Goal: Task Accomplishment & Management: Manage account settings

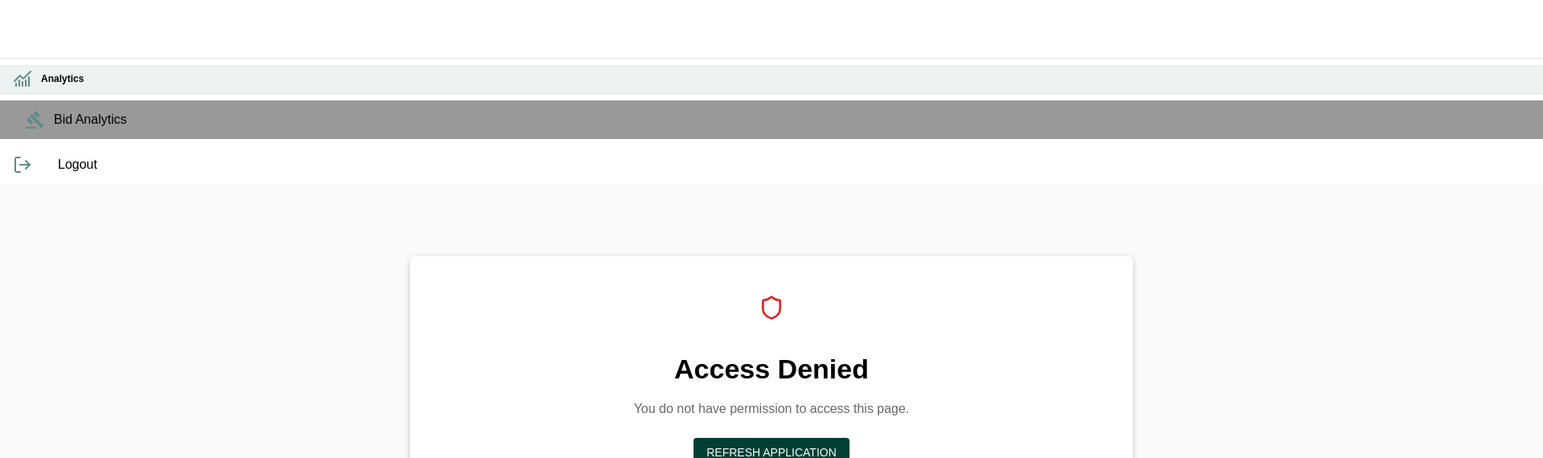
click at [18, 88] on icon at bounding box center [22, 78] width 19 height 19
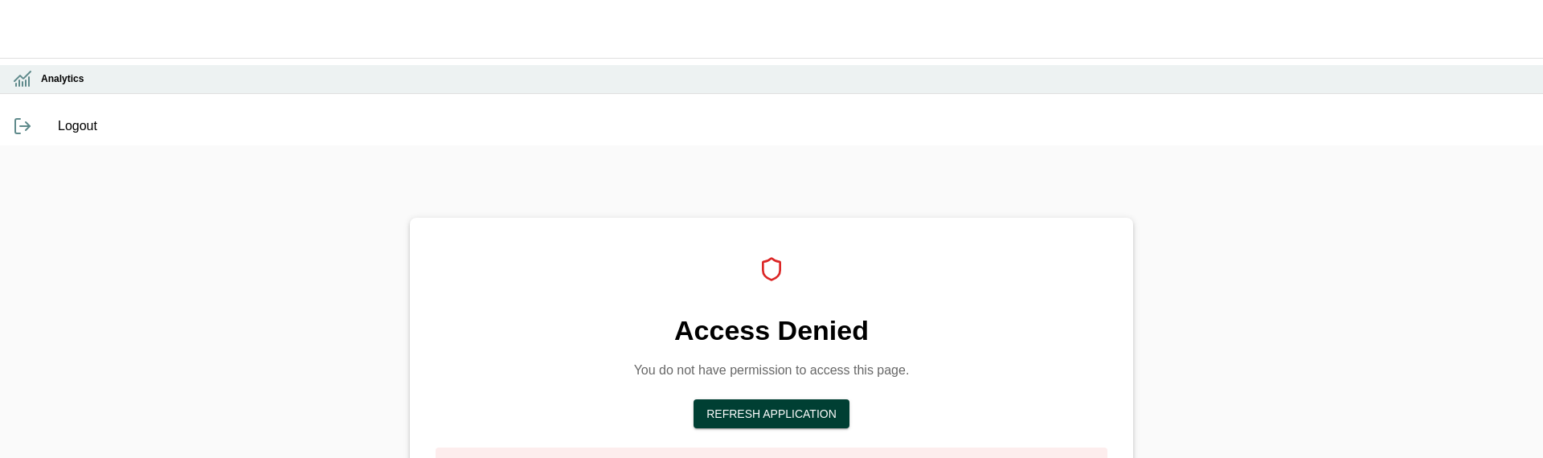
click at [18, 88] on icon at bounding box center [22, 78] width 19 height 19
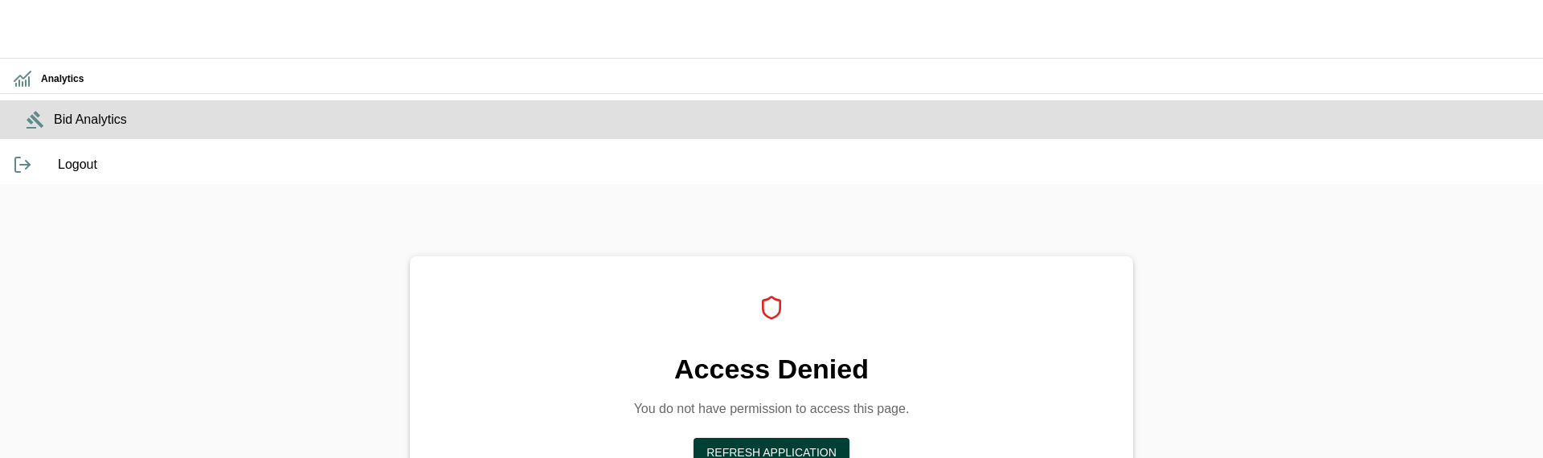
click at [54, 129] on span "Bid Analytics" at bounding box center [792, 119] width 1476 height 19
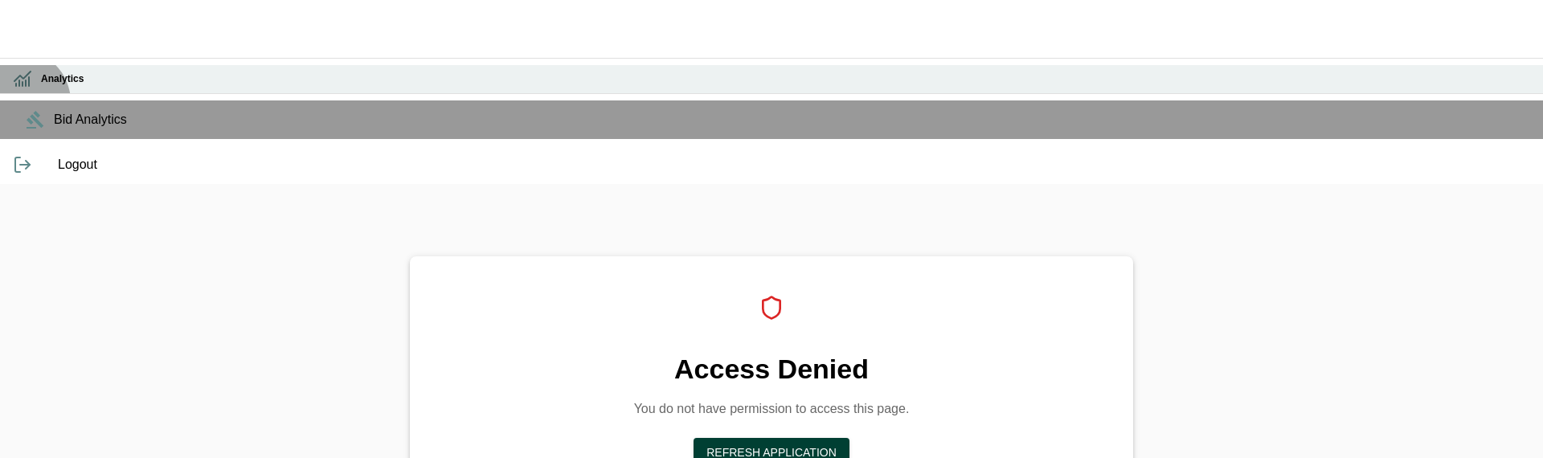
click at [41, 87] on h6 "Analytics" at bounding box center [785, 79] width 1489 height 15
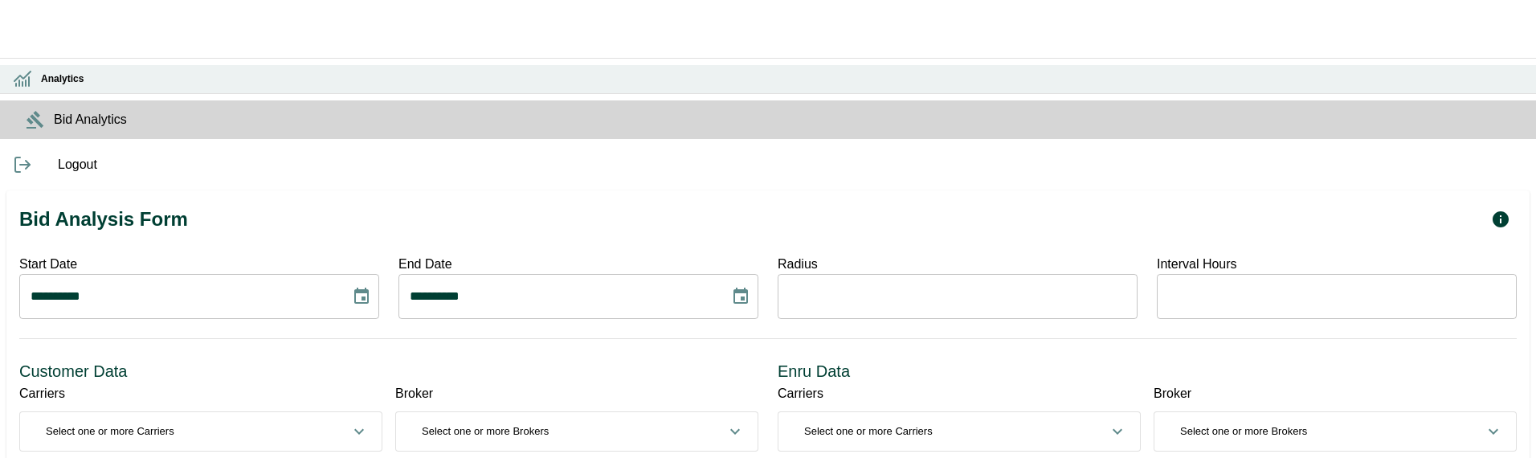
click at [18, 81] on icon at bounding box center [22, 77] width 16 height 10
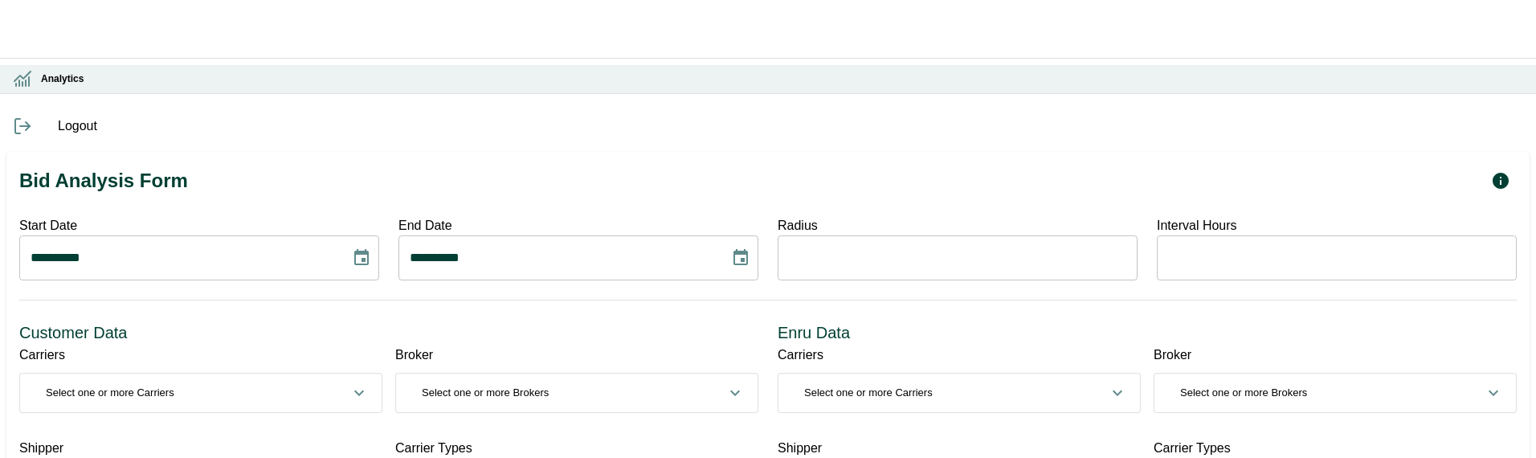
click at [41, 87] on h6 "Analytics" at bounding box center [782, 79] width 1482 height 15
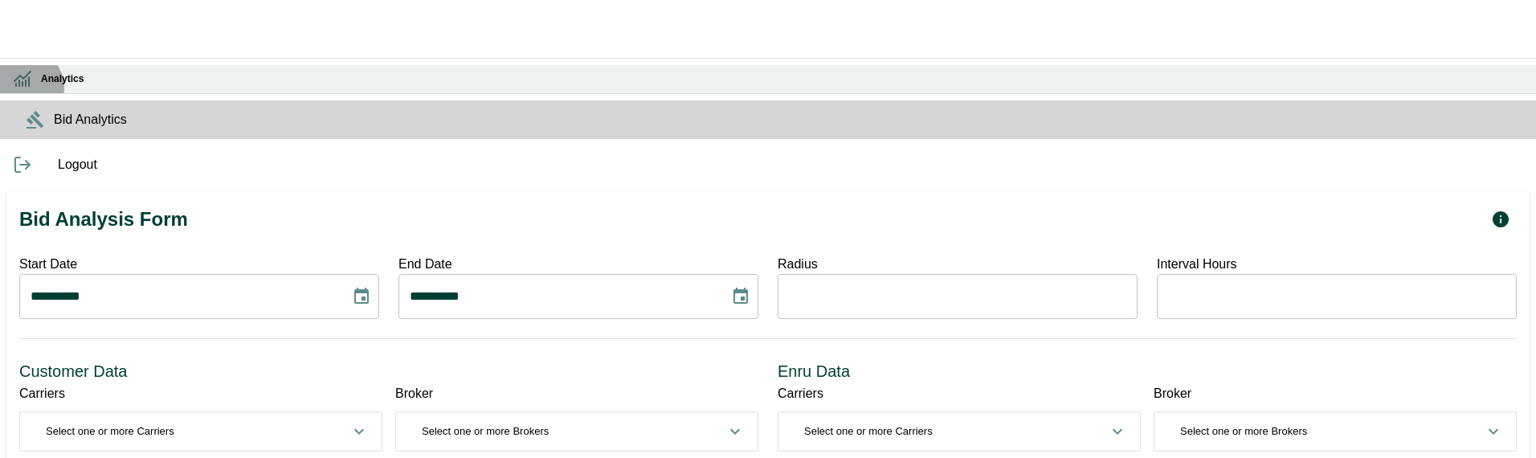
click at [19, 86] on icon at bounding box center [19, 83] width 0 height 6
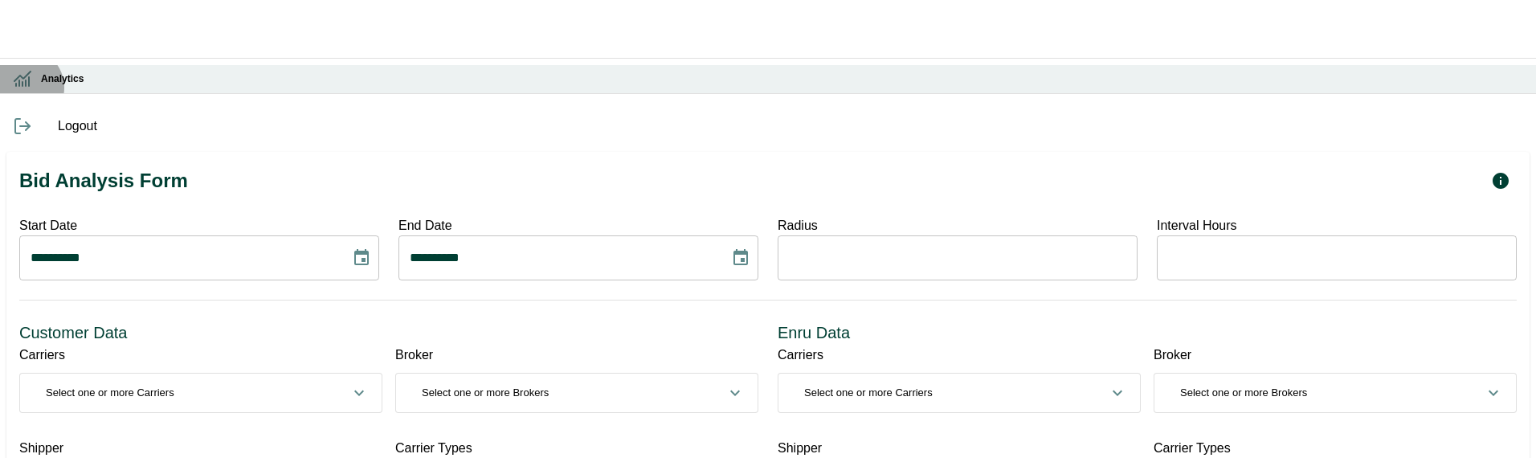
click at [19, 86] on icon at bounding box center [19, 83] width 0 height 6
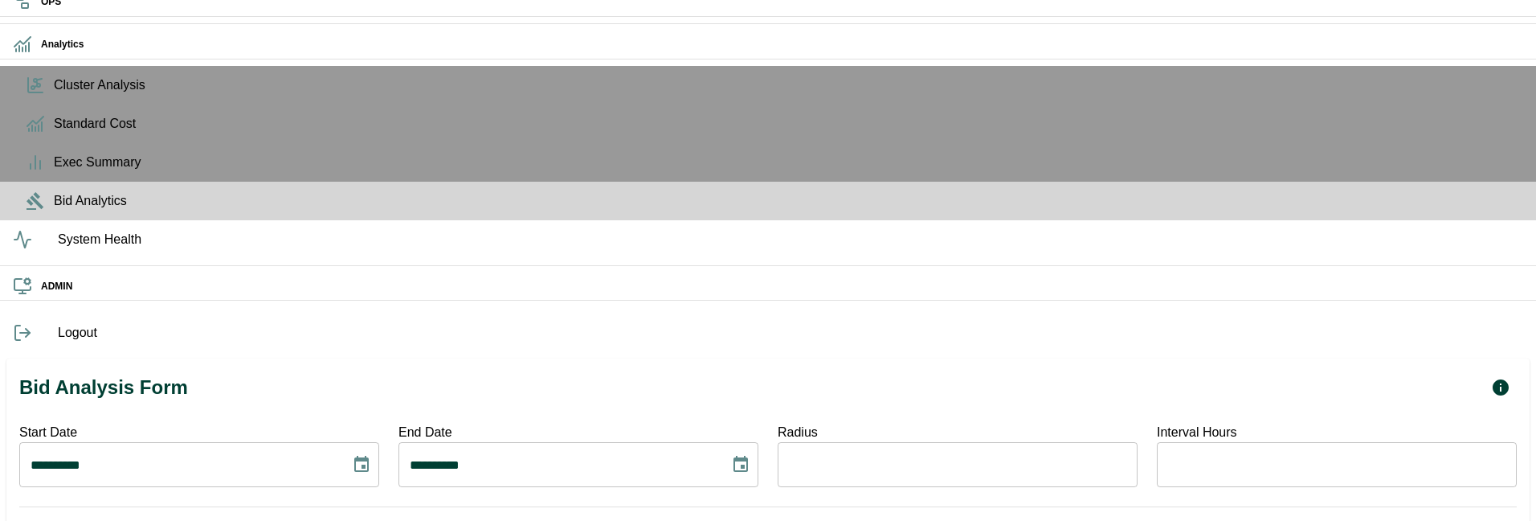
scroll to position [17, 0]
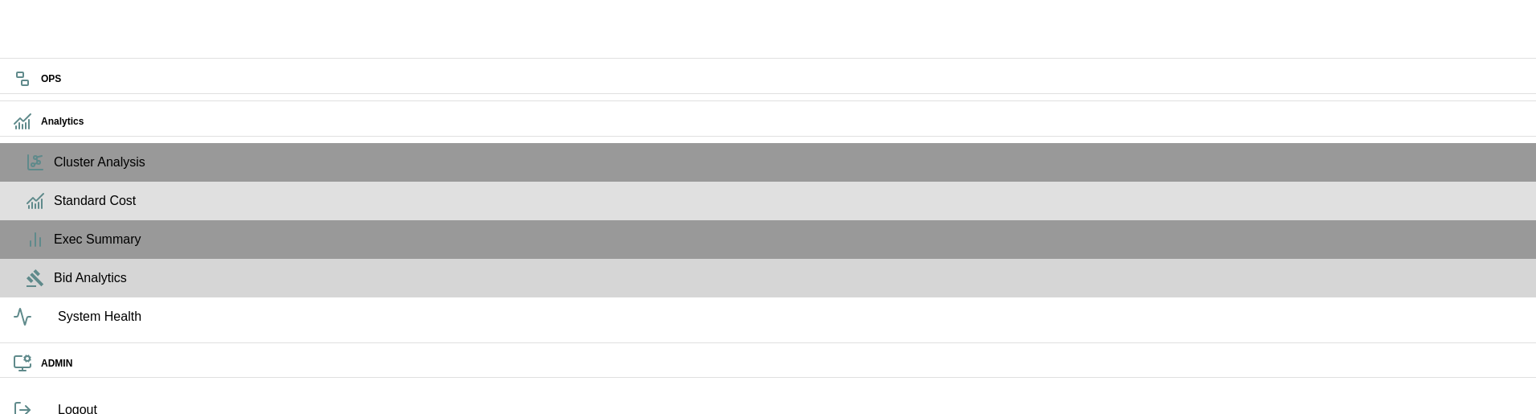
scroll to position [123, 0]
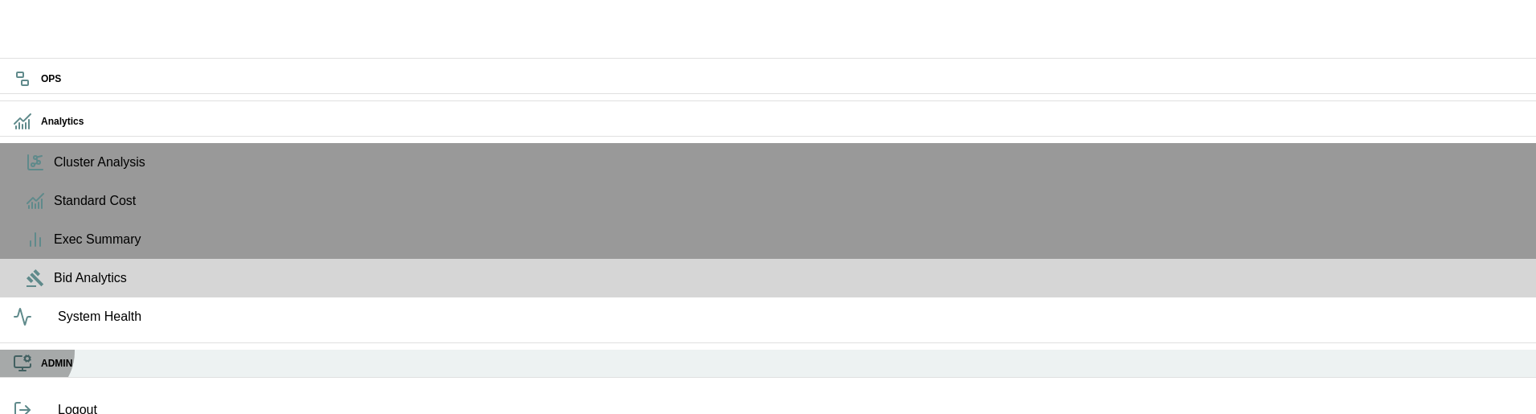
click at [21, 364] on div "ADMIN" at bounding box center [768, 364] width 1536 height 28
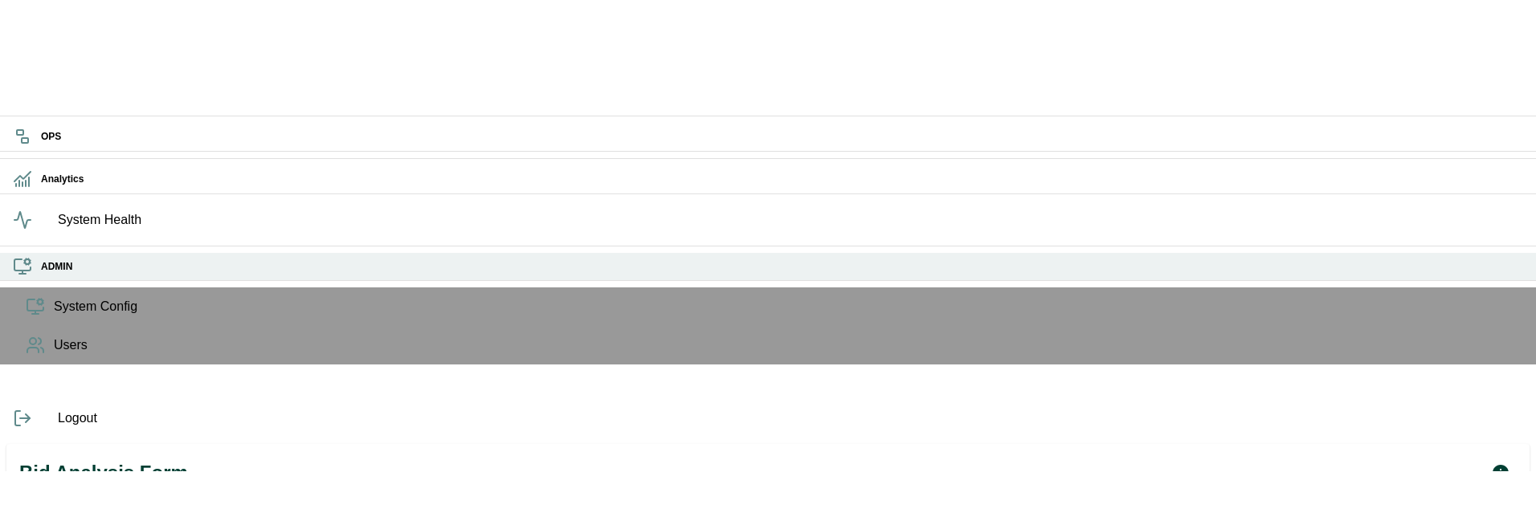
scroll to position [0, 0]
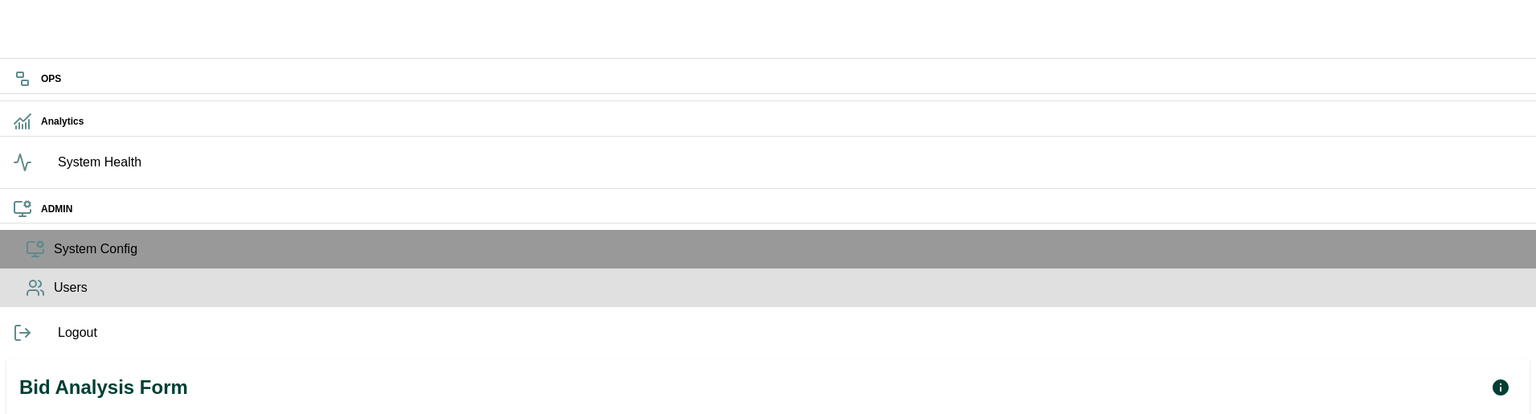
click at [30, 287] on circle at bounding box center [33, 283] width 6 height 6
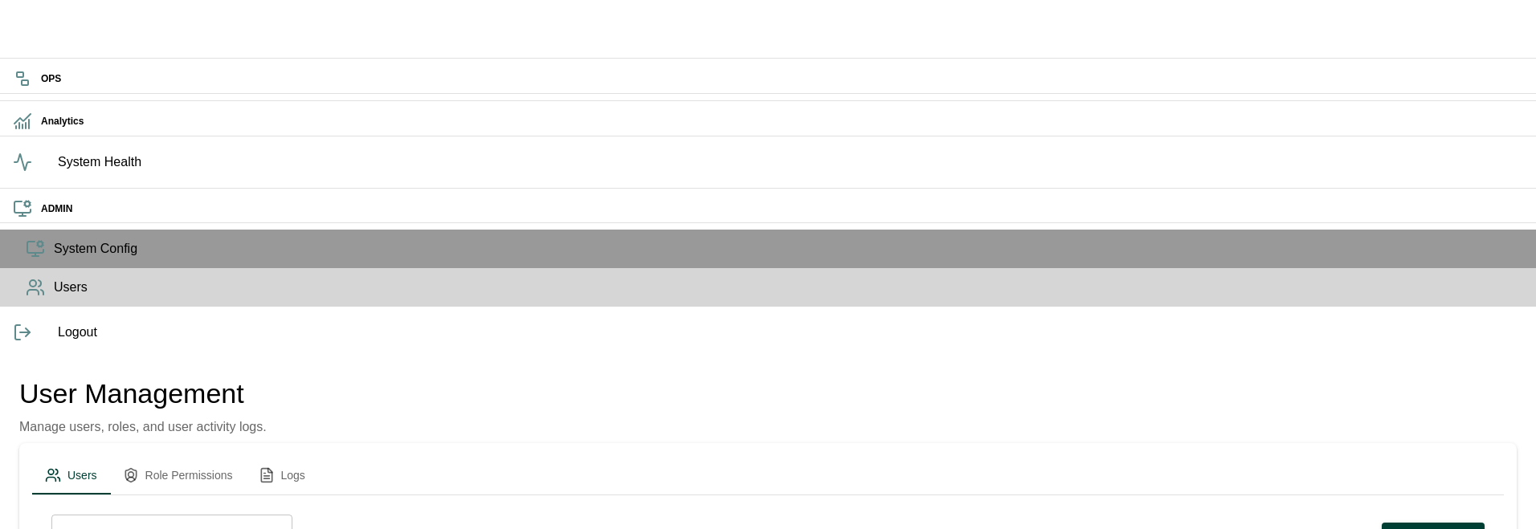
click at [246, 392] on button "Role Permissions" at bounding box center [178, 475] width 136 height 39
click at [61, 392] on icon "admin tabs" at bounding box center [53, 476] width 16 height 16
click at [246, 392] on button "Role Permissions" at bounding box center [178, 475] width 136 height 39
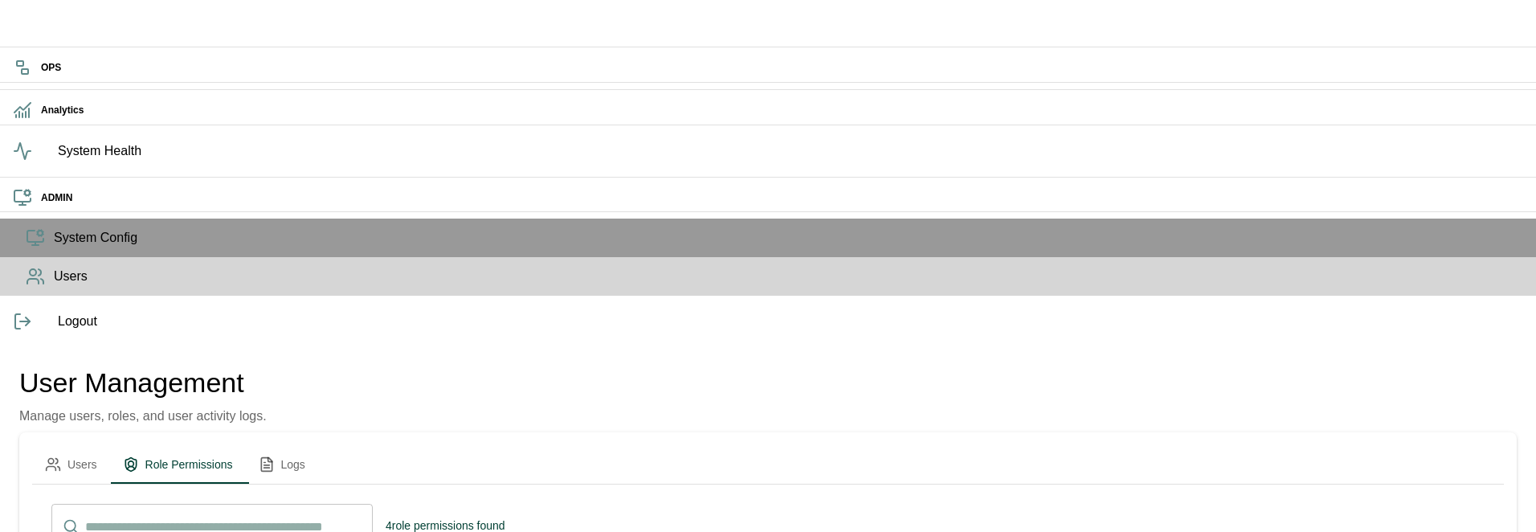
scroll to position [0, 0]
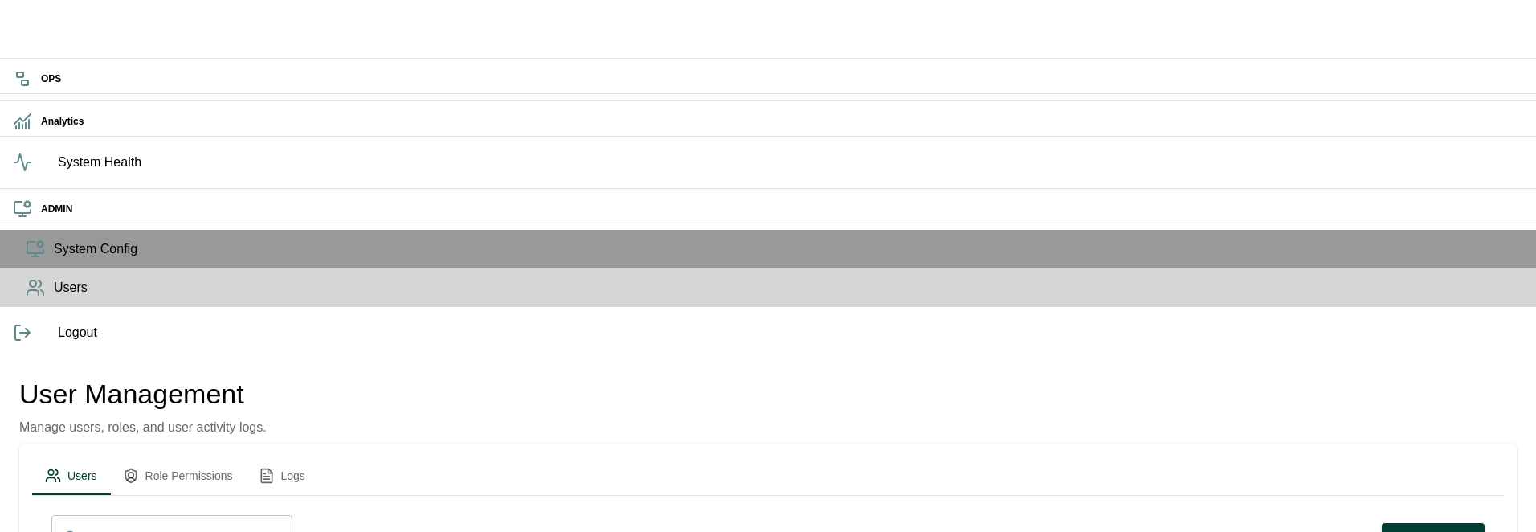
click at [243, 456] on button "Role Permissions" at bounding box center [178, 475] width 136 height 39
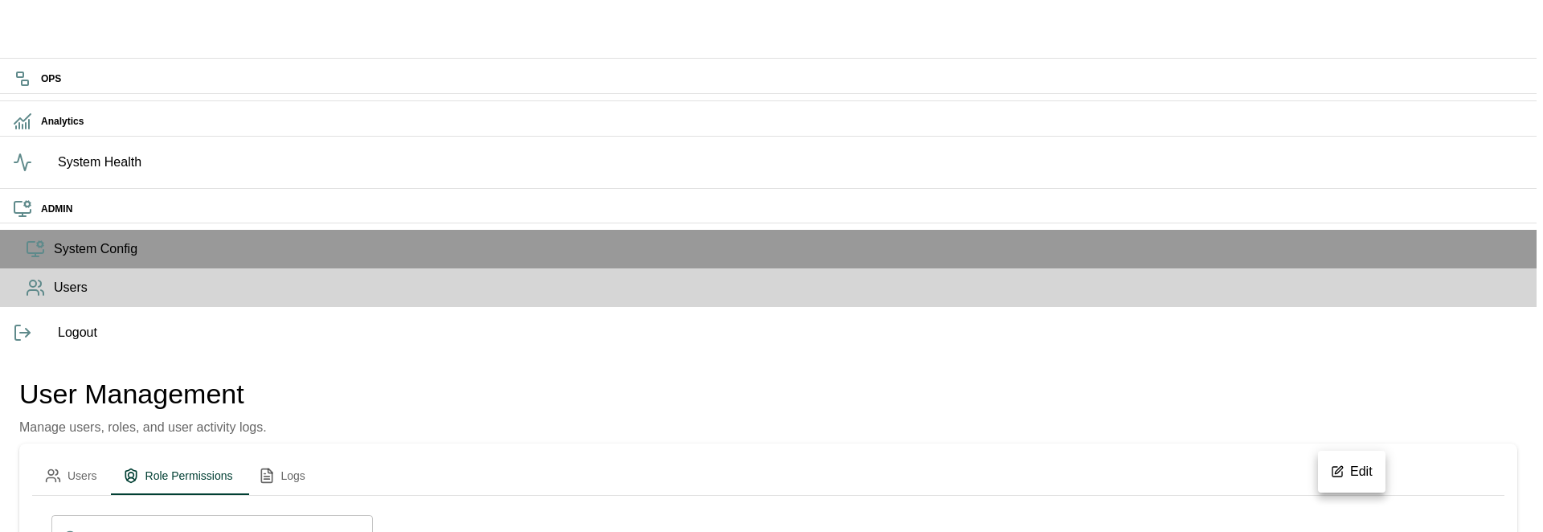
click at [1346, 460] on li "Edit" at bounding box center [1351, 471] width 67 height 29
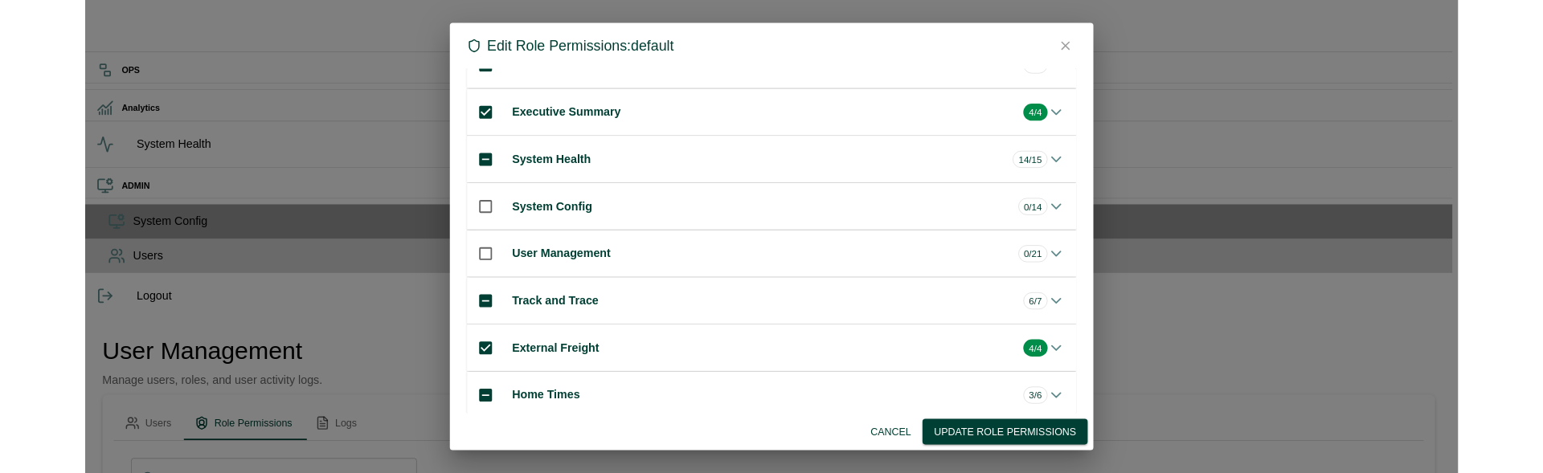
scroll to position [383, 0]
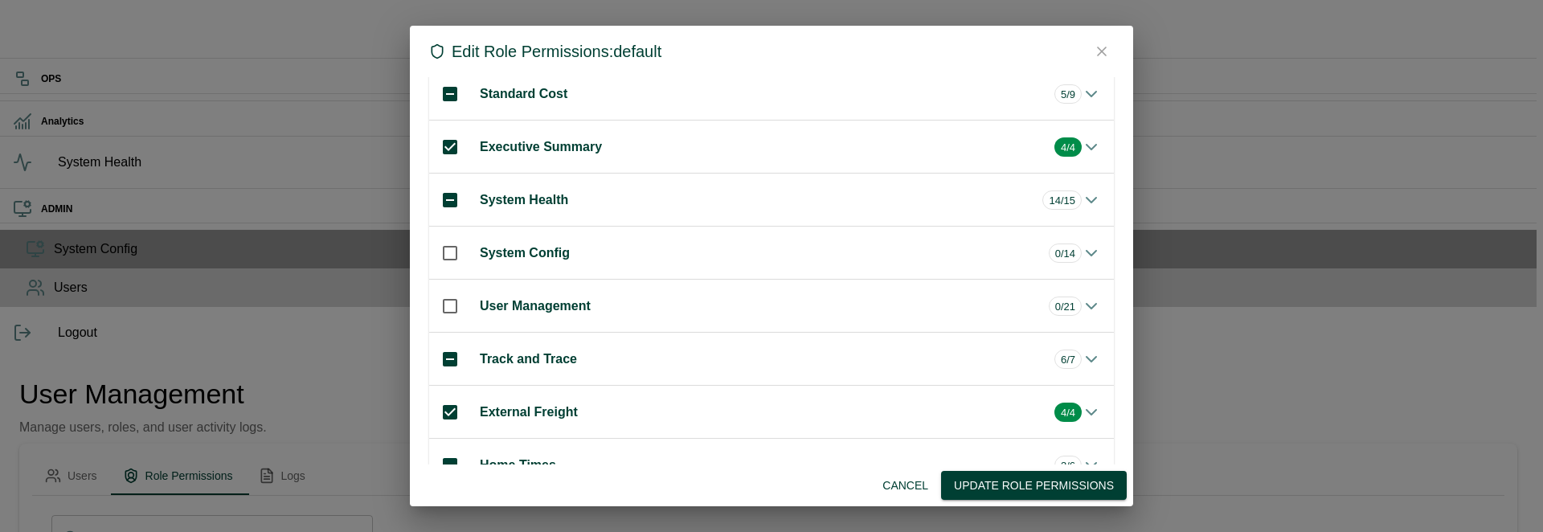
click at [721, 356] on div "Track and Trace 6/7" at bounding box center [762, 359] width 640 height 34
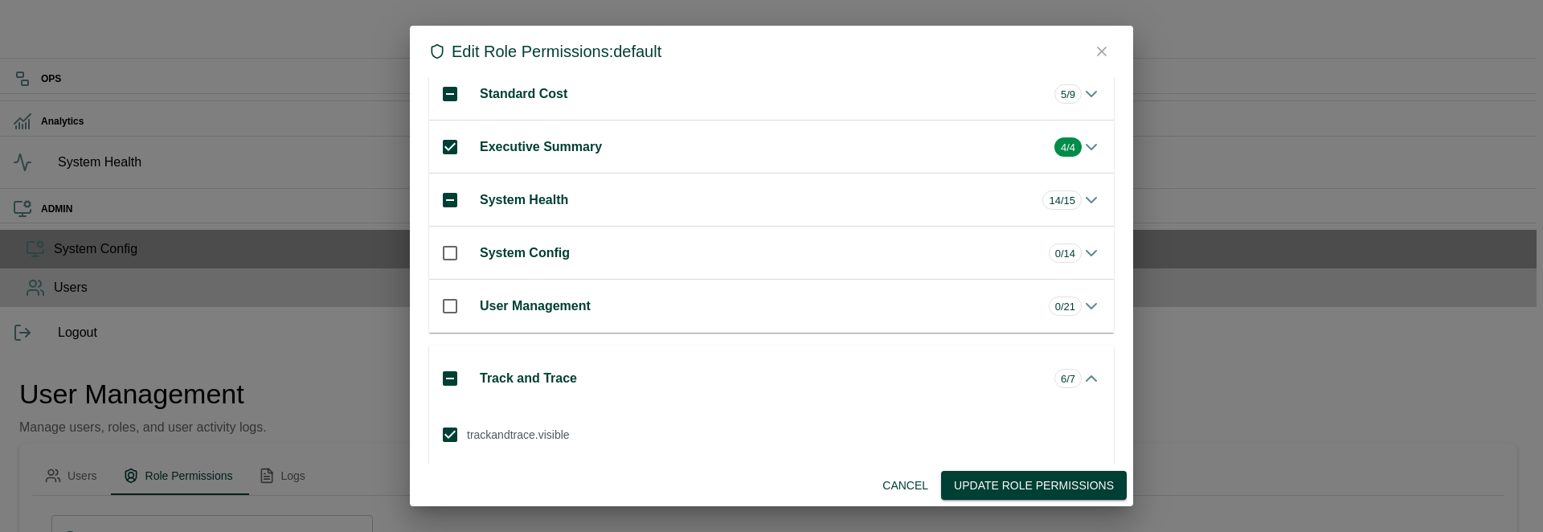
click at [721, 367] on h6 "Track and Trace" at bounding box center [764, 378] width 568 height 22
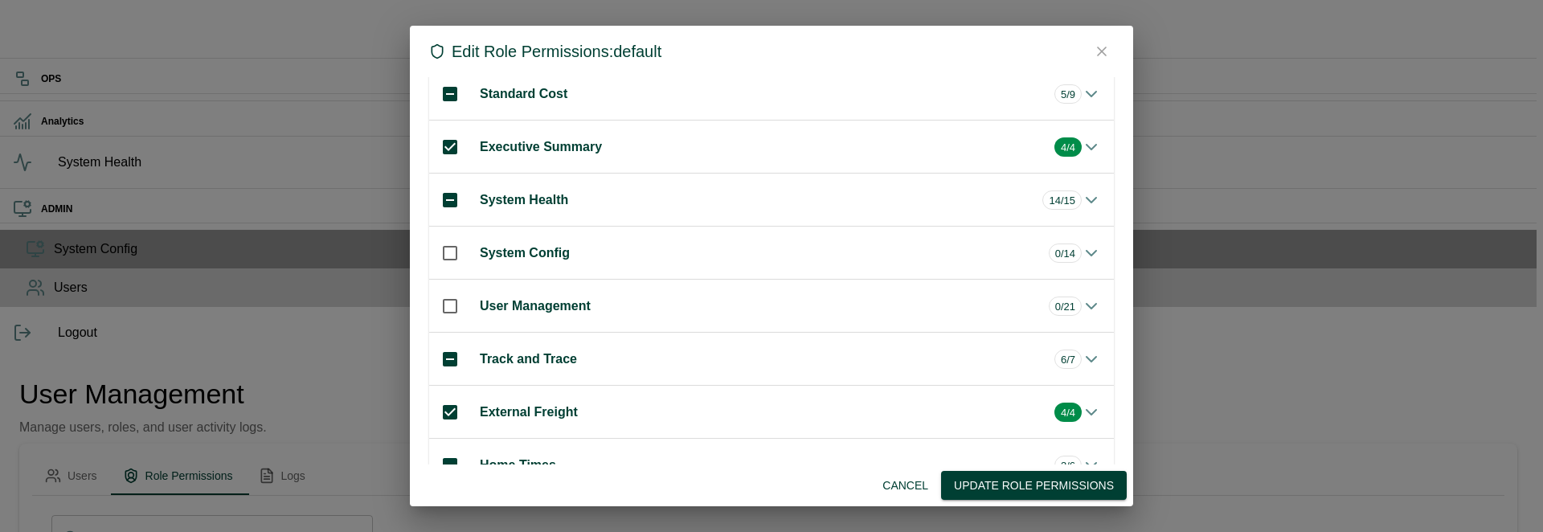
click at [1103, 48] on icon "button" at bounding box center [1102, 51] width 16 height 16
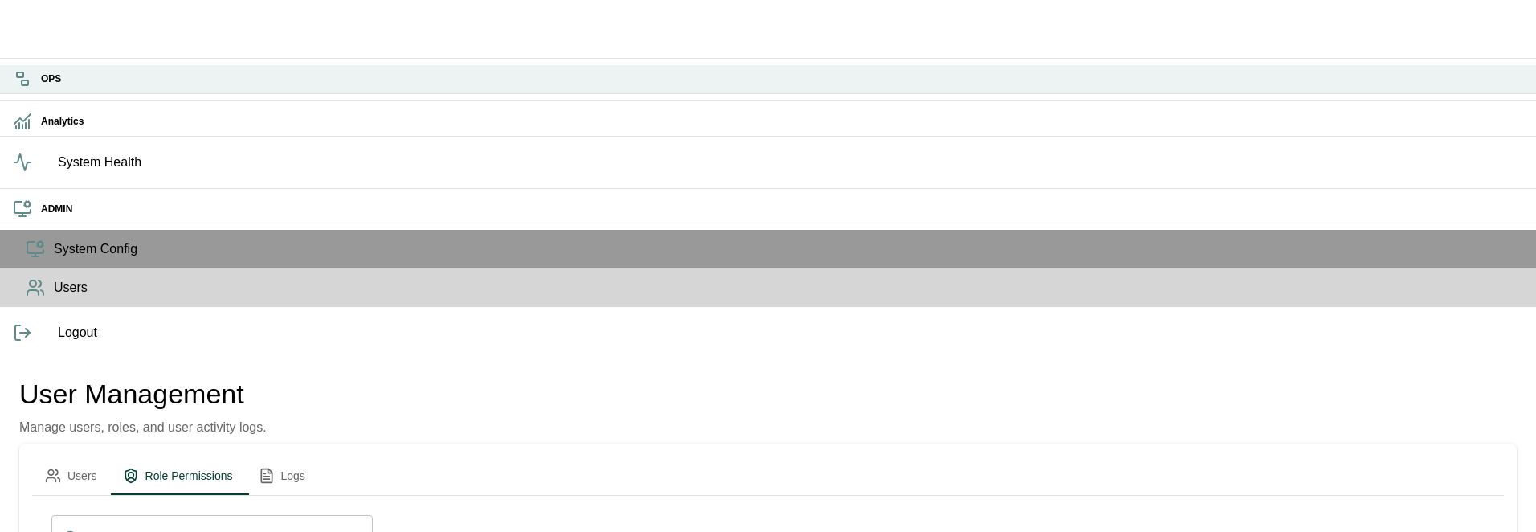
click at [29, 79] on icon at bounding box center [22, 78] width 19 height 19
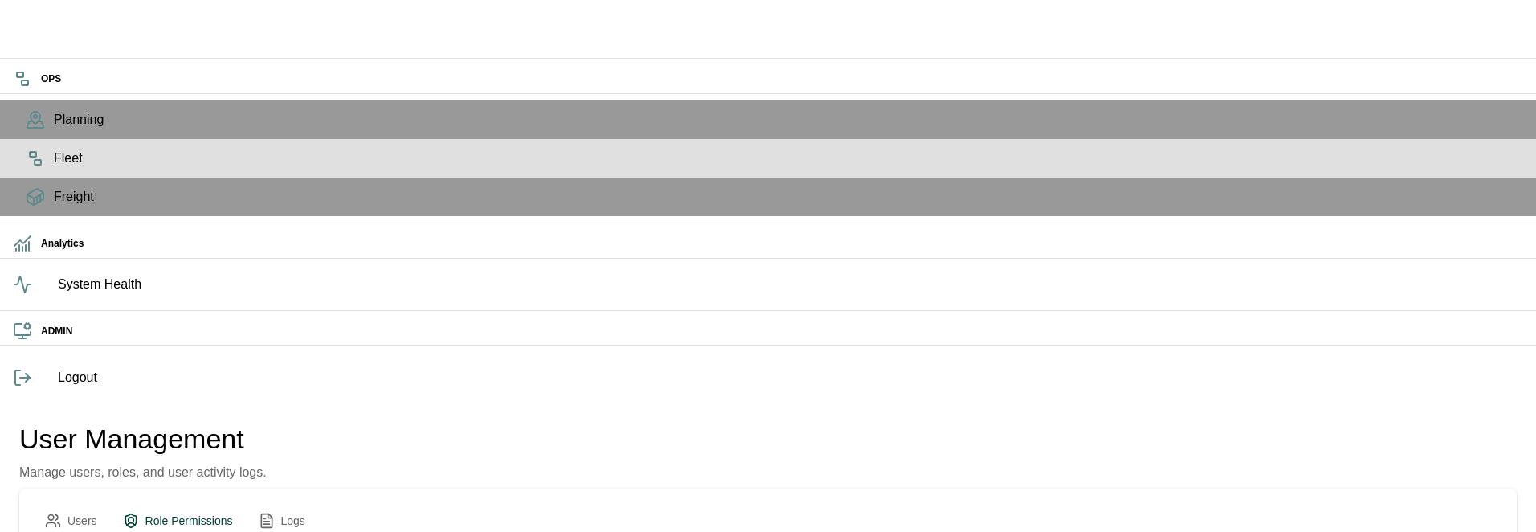
click at [54, 168] on span "Fleet" at bounding box center [789, 158] width 1470 height 19
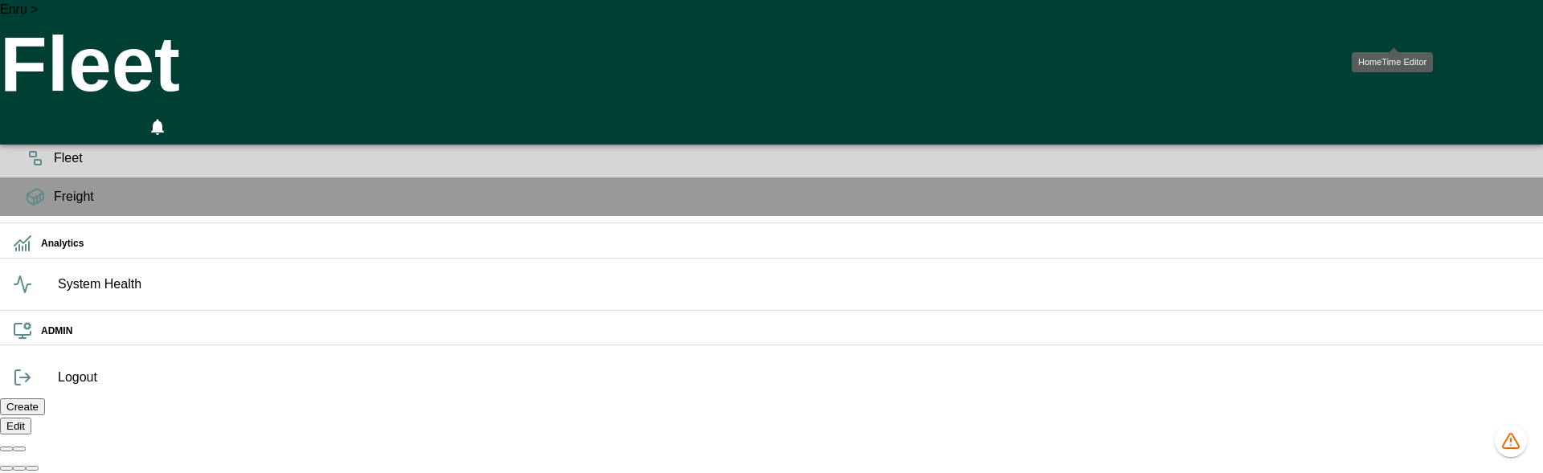
click at [99, 117] on icon "HomeTime Editor" at bounding box center [87, 127] width 23 height 21
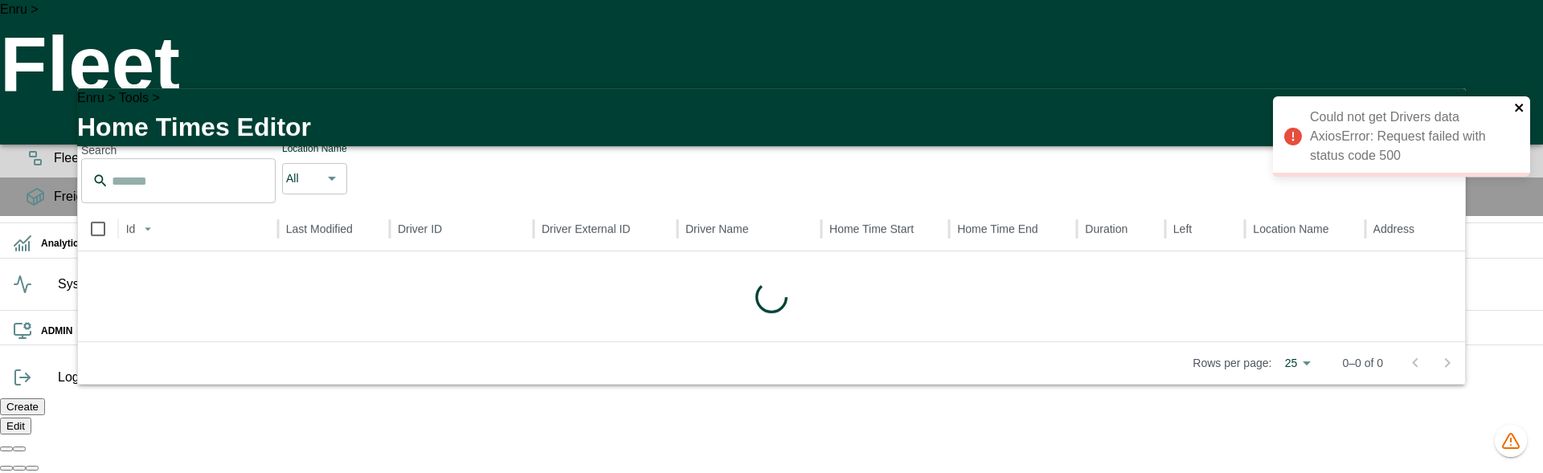
click at [1516, 104] on icon "close" at bounding box center [1519, 107] width 11 height 13
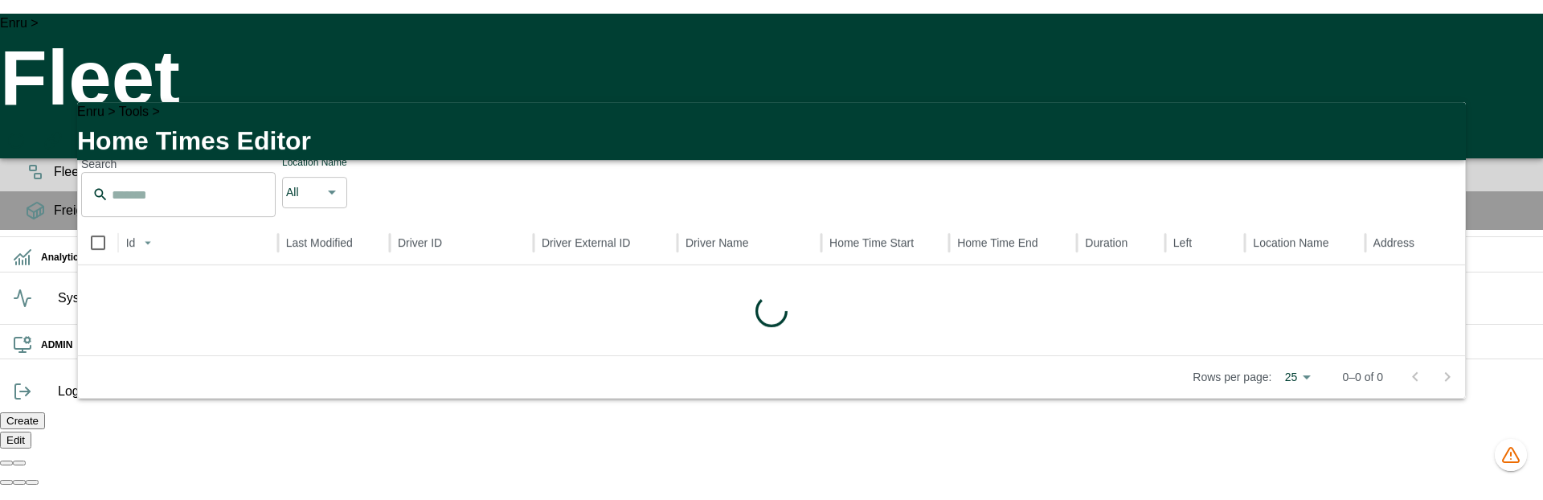
scroll to position [9, 0]
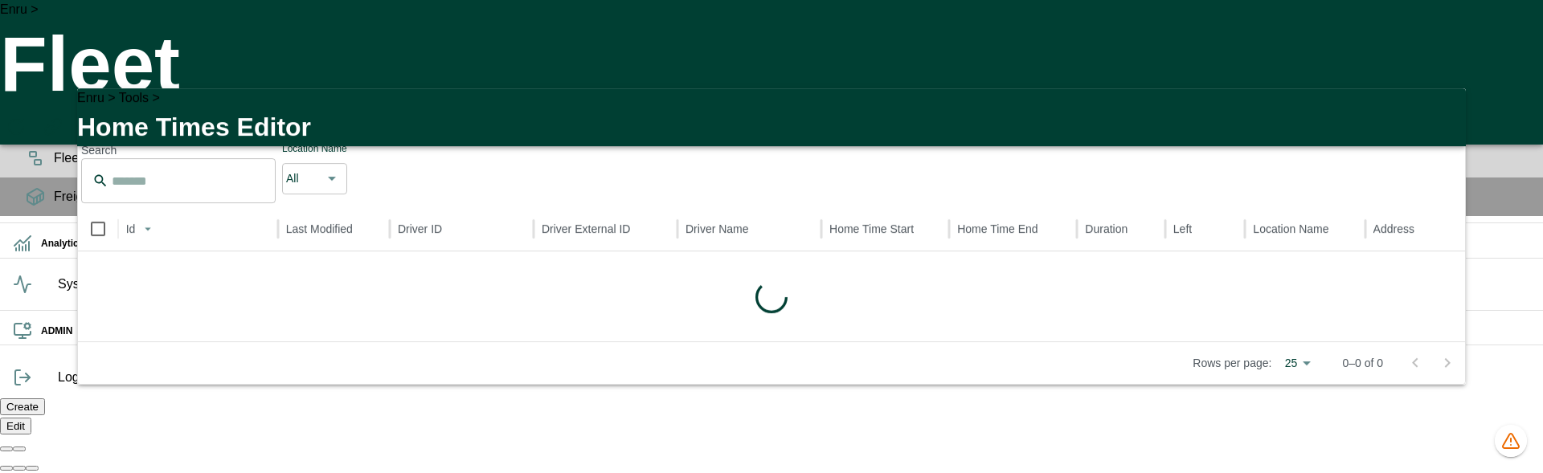
click at [1445, 101] on icon "button" at bounding box center [1442, 110] width 19 height 19
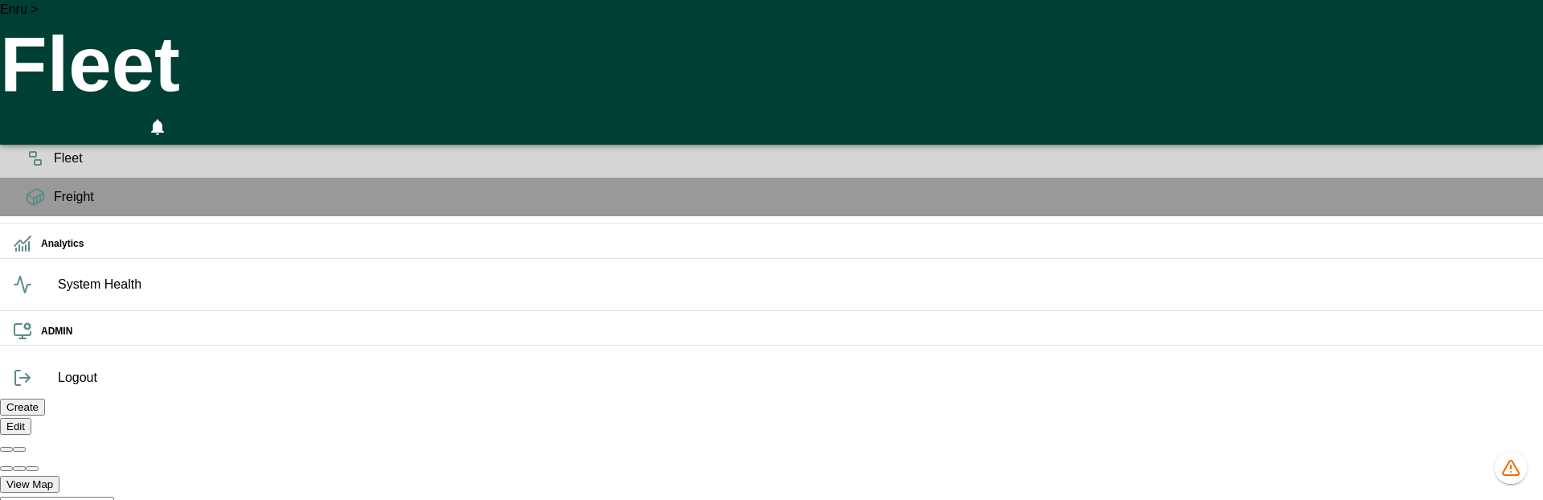
scroll to position [0, 0]
